Goal: Information Seeking & Learning: Learn about a topic

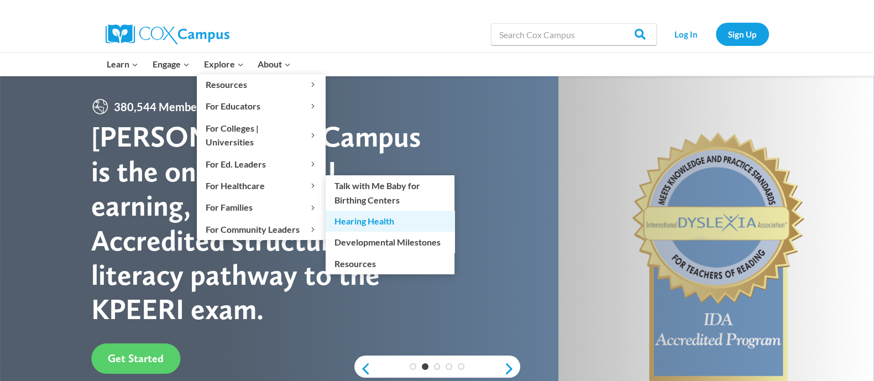
click at [405, 211] on link "Hearing Health" at bounding box center [390, 221] width 129 height 21
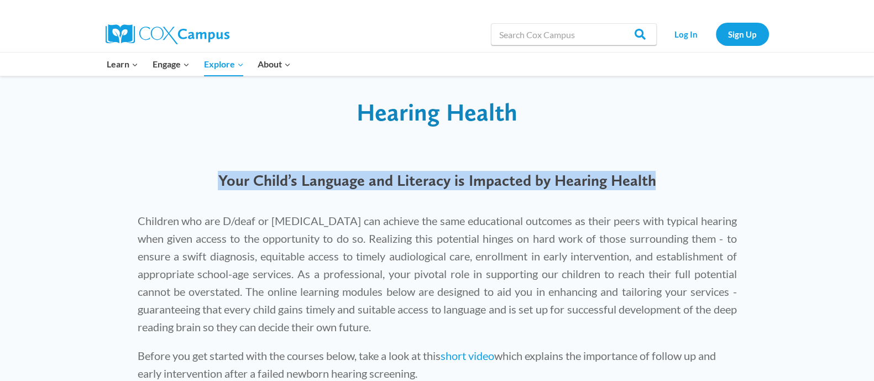
drag, startPoint x: 218, startPoint y: 183, endPoint x: 666, endPoint y: 177, distance: 448.0
click at [666, 177] on h4 "Your Child’s Language and Literacy is Impacted by Hearing Health" at bounding box center [437, 180] width 599 height 19
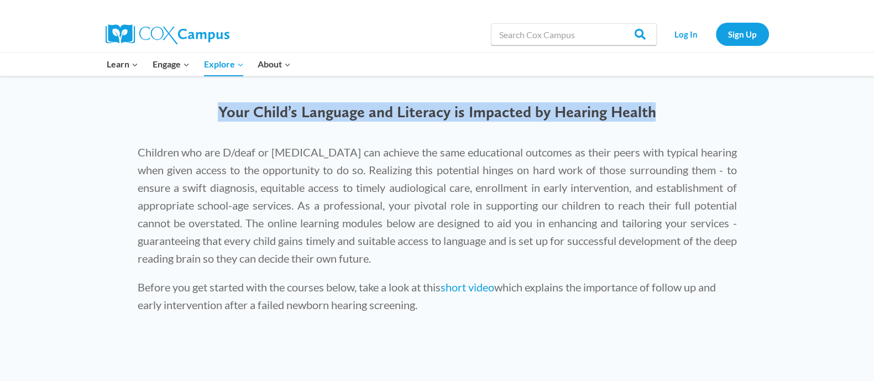
scroll to position [138, 0]
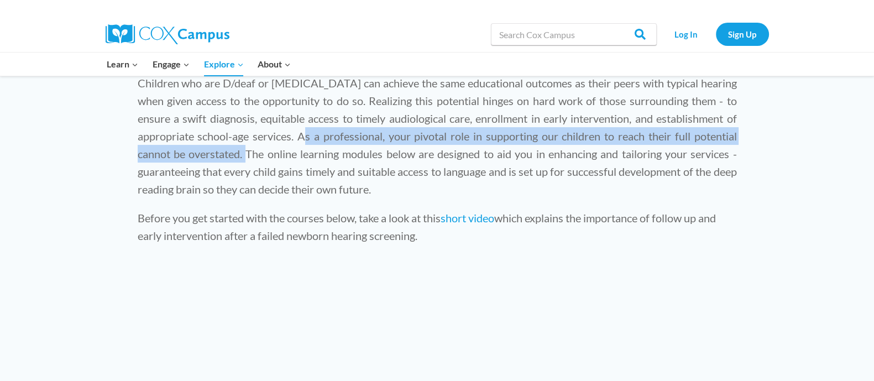
drag, startPoint x: 299, startPoint y: 134, endPoint x: 243, endPoint y: 153, distance: 58.8
click at [243, 153] on p "Children who are D/deaf or [MEDICAL_DATA] can achieve the same educational outc…" at bounding box center [437, 136] width 599 height 124
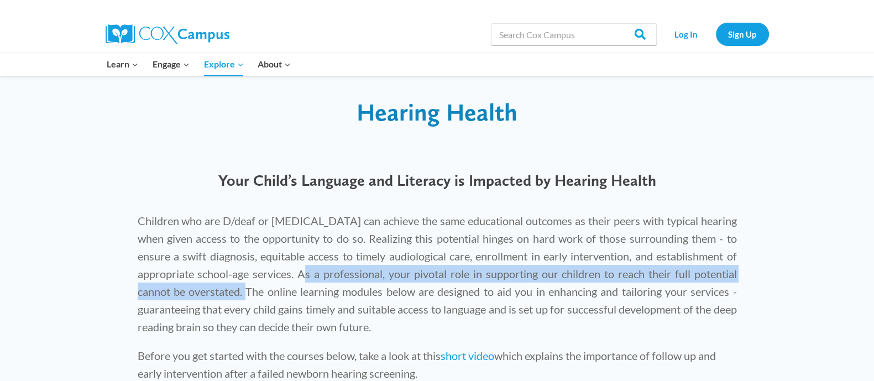
scroll to position [69, 0]
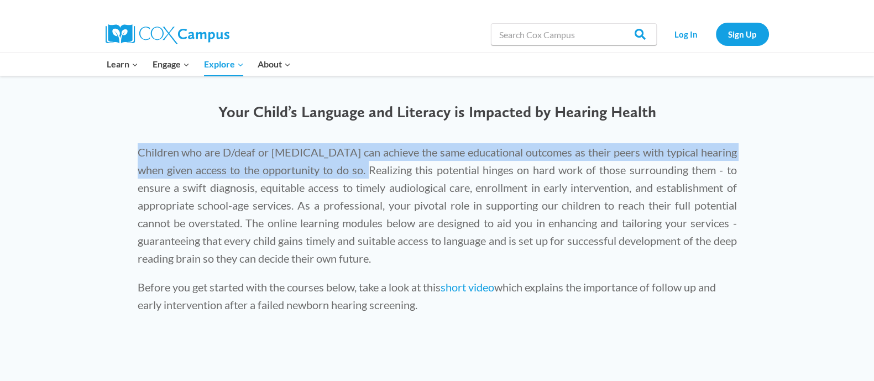
drag, startPoint x: 139, startPoint y: 152, endPoint x: 366, endPoint y: 169, distance: 227.4
click at [366, 169] on p "Children who are D/deaf or [MEDICAL_DATA] can achieve the same educational outc…" at bounding box center [437, 205] width 599 height 124
copy p "Children who are D/deaf or [MEDICAL_DATA] can achieve the same educational outc…"
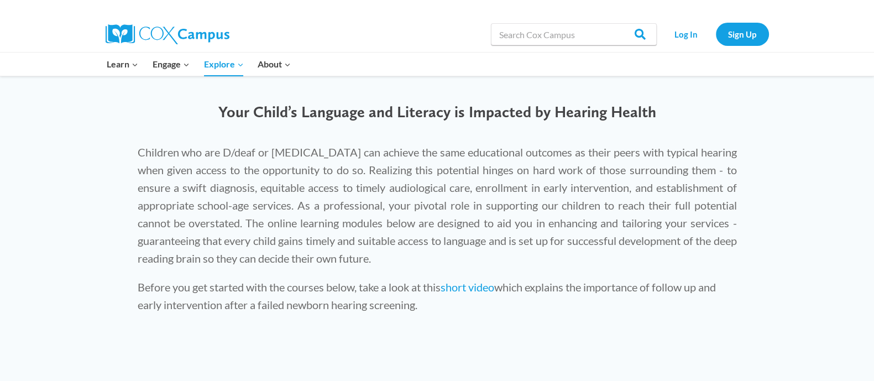
click at [375, 176] on p "Children who are D/deaf or [MEDICAL_DATA] can achieve the same educational outc…" at bounding box center [437, 205] width 599 height 124
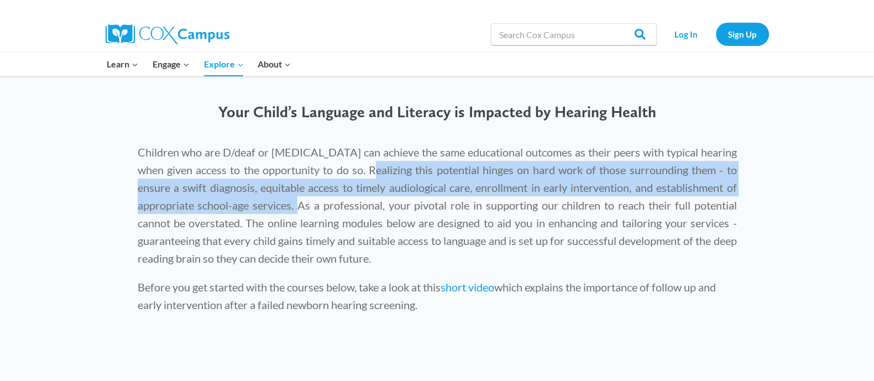
drag, startPoint x: 371, startPoint y: 170, endPoint x: 295, endPoint y: 205, distance: 82.9
click at [295, 205] on p "Children who are D/deaf or [MEDICAL_DATA] can achieve the same educational outc…" at bounding box center [437, 205] width 599 height 124
copy p "Realizing this potential hinges on hard work of those surrounding them - to ens…"
drag, startPoint x: 248, startPoint y: 223, endPoint x: 463, endPoint y: 258, distance: 218.5
click at [463, 258] on p "Children who are D/deaf or [MEDICAL_DATA] can achieve the same educational outc…" at bounding box center [437, 205] width 599 height 124
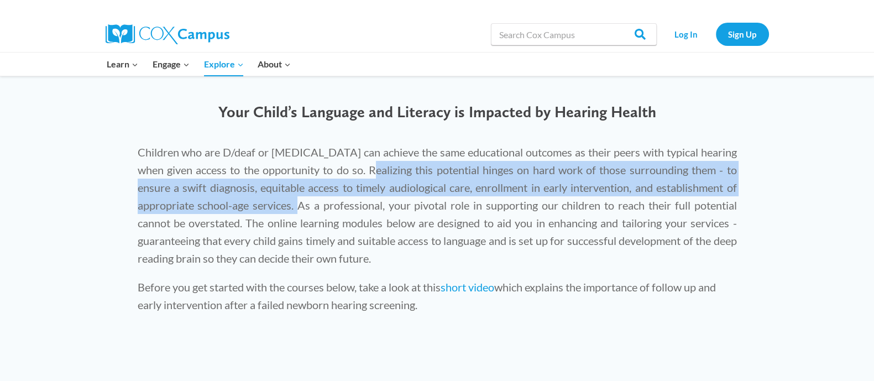
copy p "The online learning modules below are designed to aid you in enhancing and tail…"
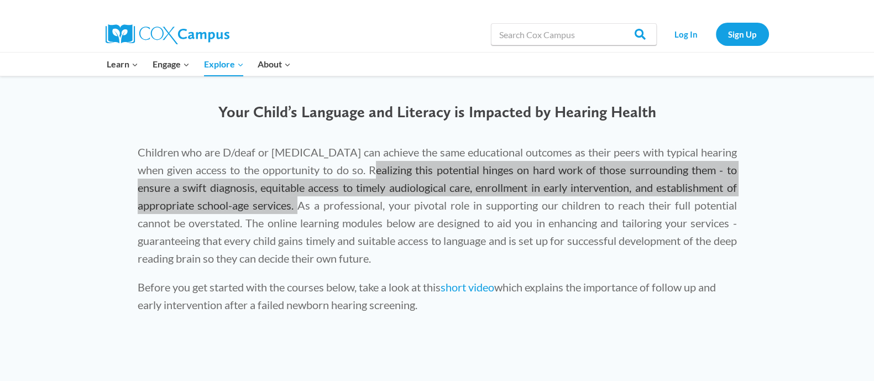
scroll to position [207, 0]
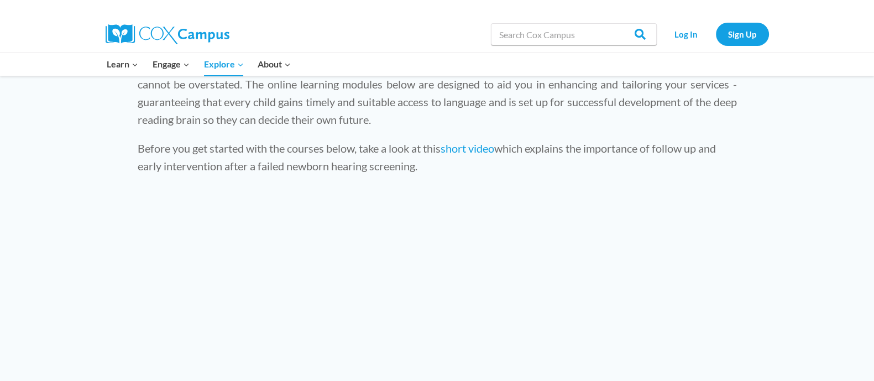
drag, startPoint x: 126, startPoint y: 148, endPoint x: 447, endPoint y: 162, distance: 321.1
click at [447, 162] on div "Children who are D/deaf or [MEDICAL_DATA] can achieve the same educational outc…" at bounding box center [438, 81] width 622 height 176
copy p "Before you get started with the courses below, take a look at this short video …"
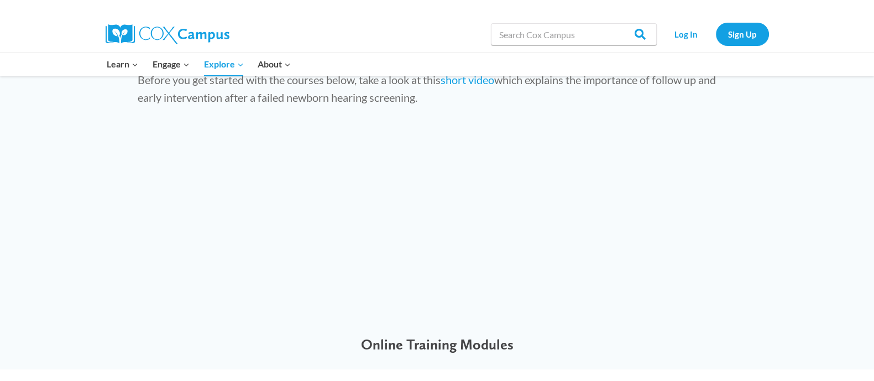
scroll to position [138, 0]
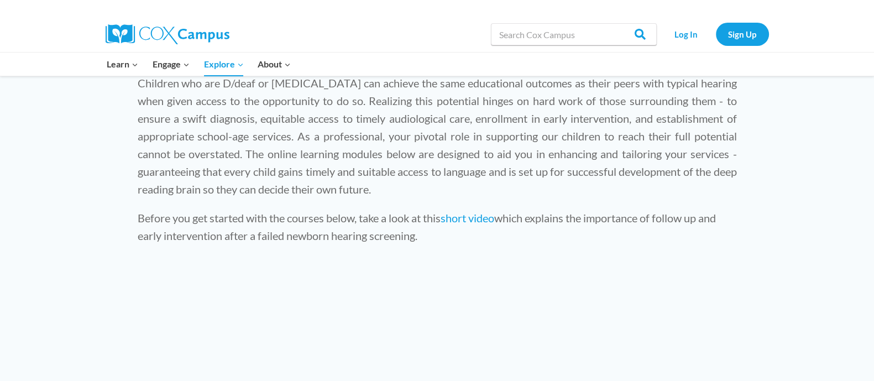
click at [522, 189] on p "Children who are D/deaf or [MEDICAL_DATA] can achieve the same educational outc…" at bounding box center [437, 136] width 599 height 124
click at [487, 213] on link "short video" at bounding box center [468, 217] width 54 height 13
